Goal: Find specific page/section: Find specific page/section

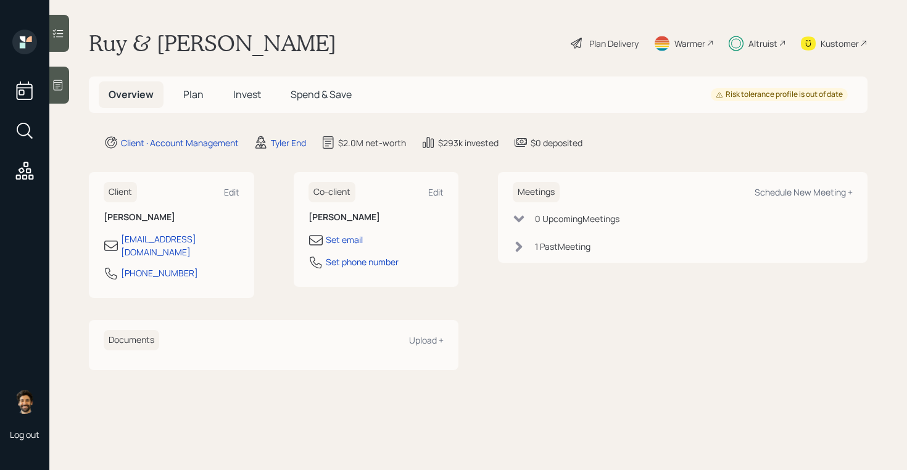
click at [759, 39] on div "Altruist" at bounding box center [762, 43] width 29 height 13
